Goal: Transaction & Acquisition: Purchase product/service

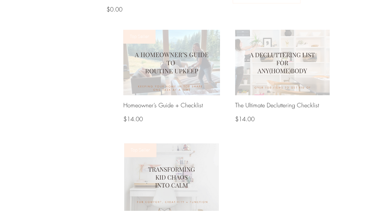
scroll to position [502, 0]
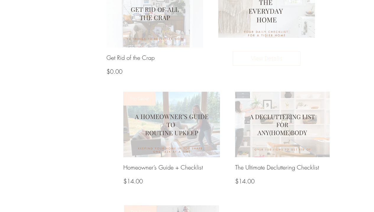
click at [286, 20] on img at bounding box center [266, 8] width 103 height 61
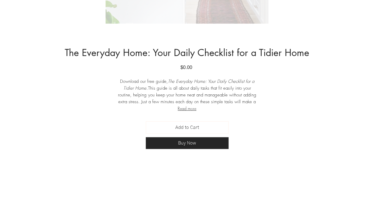
scroll to position [236, 0]
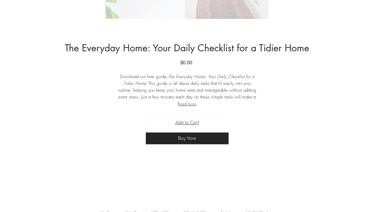
click at [193, 120] on span "Add to Cart" at bounding box center [187, 122] width 24 height 7
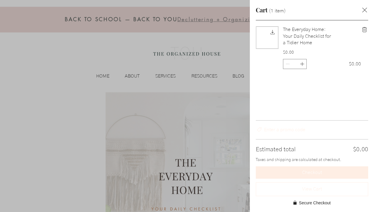
scroll to position [0, 0]
click at [224, 36] on div "Side Cart" at bounding box center [187, 106] width 374 height 212
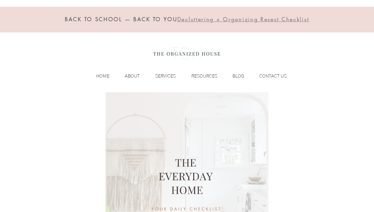
scroll to position [502, 0]
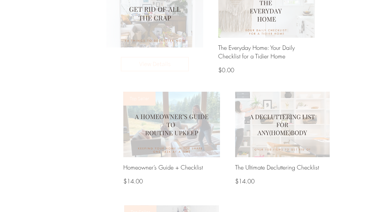
click at [165, 18] on img at bounding box center [154, 12] width 103 height 73
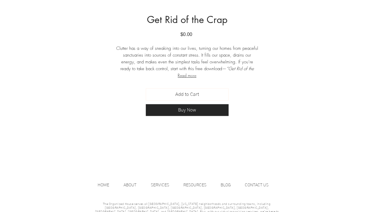
scroll to position [266, 0]
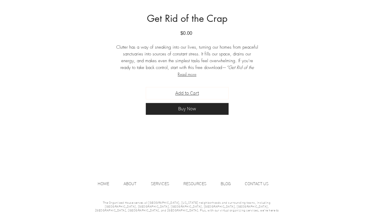
click at [196, 94] on span "Add to Cart" at bounding box center [187, 93] width 24 height 7
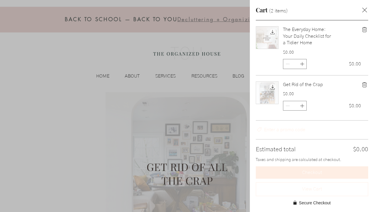
scroll to position [0, 0]
click at [51, 62] on div "Side Cart" at bounding box center [187, 106] width 374 height 212
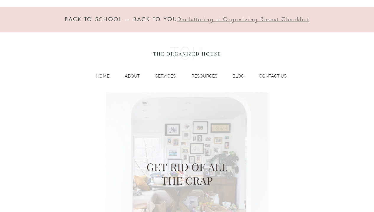
click at [259, 19] on span "Decluttering + Organizing Resest Checklist" at bounding box center [242, 19] width 131 height 7
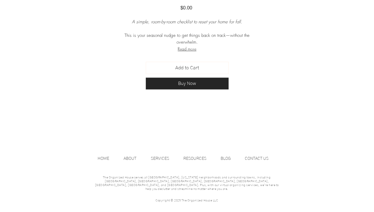
scroll to position [295, 0]
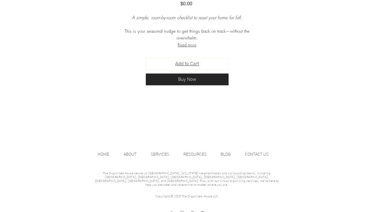
click at [192, 65] on span "Add to Cart" at bounding box center [187, 63] width 24 height 7
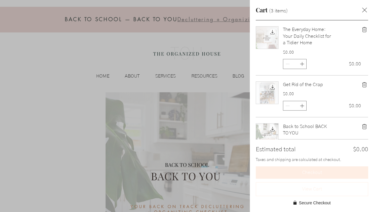
scroll to position [0, 0]
click at [121, 42] on div "Side Cart" at bounding box center [187, 106] width 374 height 212
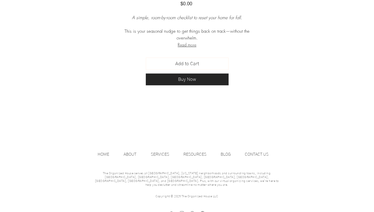
scroll to position [207, 0]
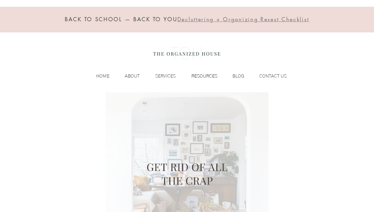
click at [208, 76] on p "RESOURCES" at bounding box center [204, 76] width 32 height 9
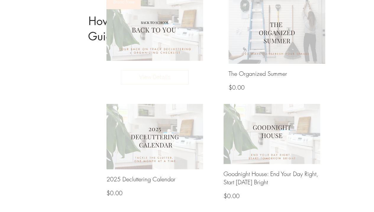
scroll to position [266, 0]
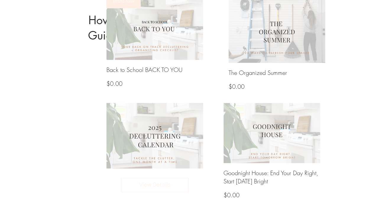
click at [163, 126] on img at bounding box center [154, 136] width 103 height 70
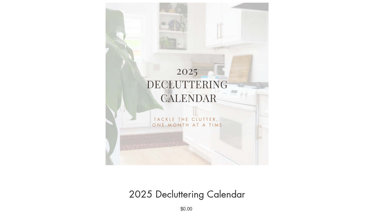
scroll to position [207, 0]
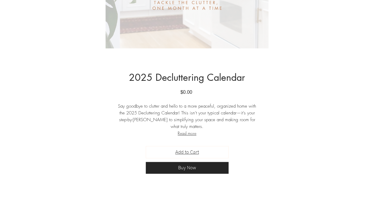
click at [193, 151] on span "Add to Cart" at bounding box center [187, 152] width 24 height 7
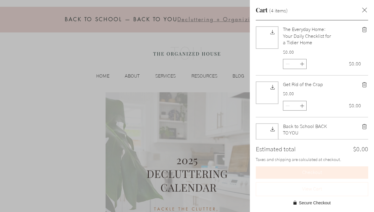
scroll to position [0, 0]
click at [72, 49] on div "Side Cart" at bounding box center [187, 106] width 374 height 212
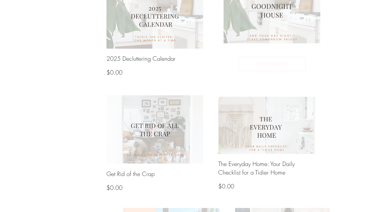
scroll to position [384, 0]
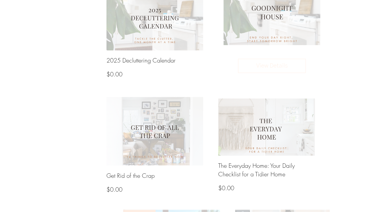
click at [282, 29] on img at bounding box center [271, 15] width 103 height 64
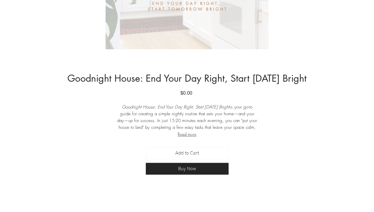
scroll to position [207, 0]
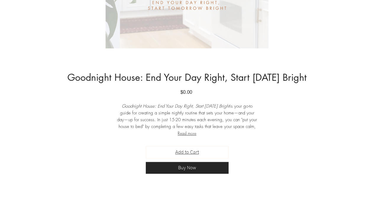
click at [195, 152] on span "Add to Cart" at bounding box center [187, 152] width 24 height 7
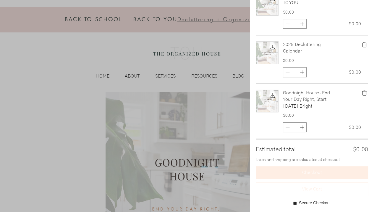
scroll to position [147, 0]
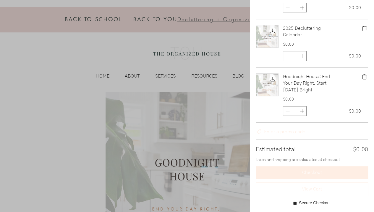
click at [322, 160] on span "Taxes and shipping are calculated at checkout." at bounding box center [312, 160] width 112 height 6
click at [319, 173] on span "Checkout" at bounding box center [312, 172] width 20 height 5
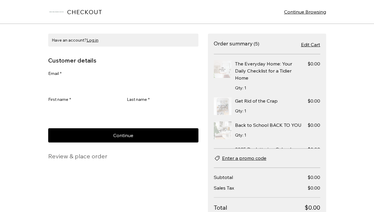
click at [109, 78] on div "Email *" at bounding box center [123, 75] width 150 height 8
click at [105, 84] on input "Email *" at bounding box center [121, 85] width 147 height 12
type input "*"
type input "**********"
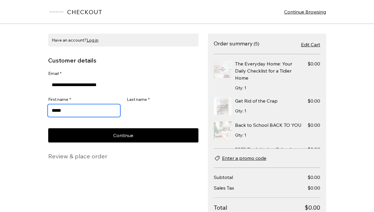
type input "*****"
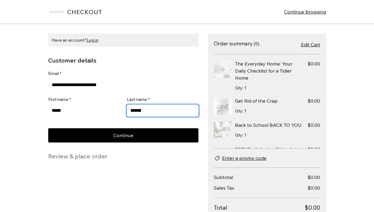
type input "******"
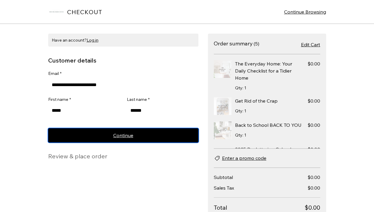
click at [160, 140] on button "Continue" at bounding box center [123, 136] width 150 height 14
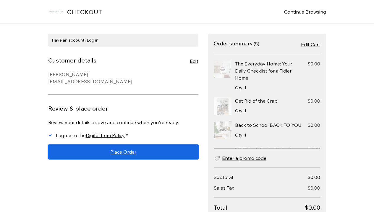
click at [132, 150] on span "Place Order" at bounding box center [123, 152] width 26 height 5
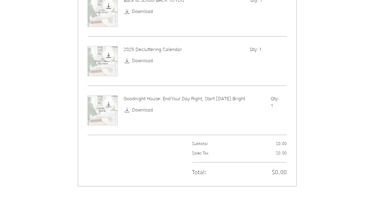
scroll to position [266, 0]
click at [147, 107] on span "Download" at bounding box center [142, 109] width 21 height 7
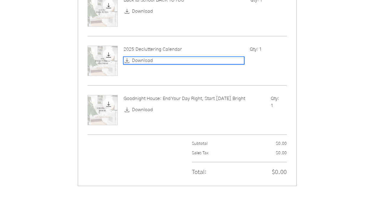
click at [147, 60] on span "Download" at bounding box center [142, 60] width 21 height 7
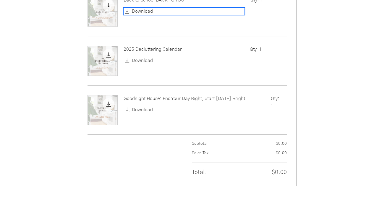
click at [147, 10] on span "Download" at bounding box center [142, 11] width 21 height 7
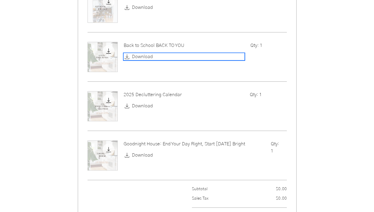
scroll to position [207, 0]
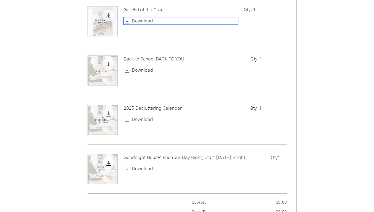
click at [144, 19] on span "Download" at bounding box center [142, 20] width 21 height 7
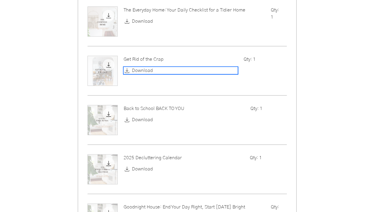
scroll to position [148, 0]
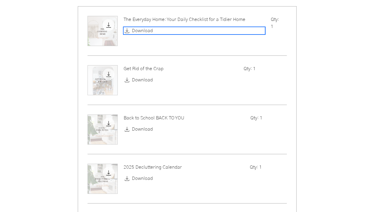
click at [150, 32] on span "Download" at bounding box center [142, 30] width 21 height 7
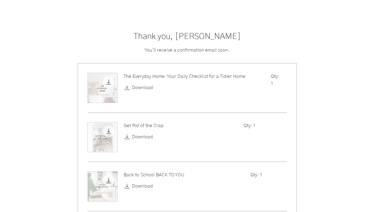
scroll to position [89, 0]
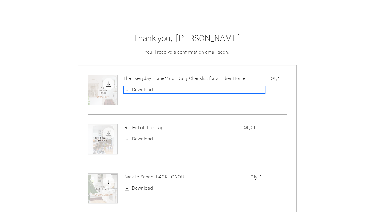
click at [142, 90] on span "Download" at bounding box center [142, 89] width 21 height 7
